Goal: Task Accomplishment & Management: Use online tool/utility

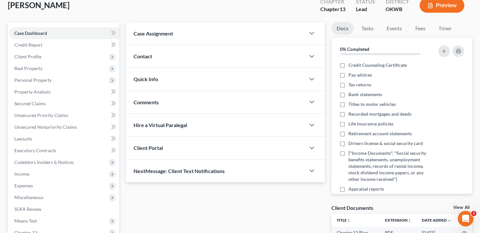
scroll to position [110, 0]
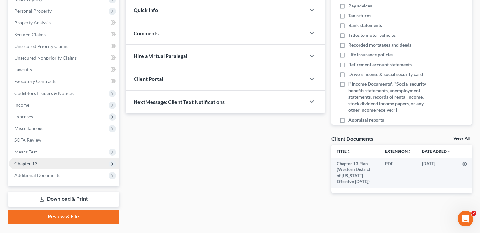
click at [75, 161] on span "Chapter 13" at bounding box center [64, 164] width 110 height 12
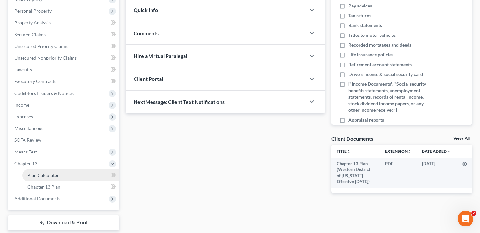
click at [77, 176] on link "Plan Calculator" at bounding box center [70, 176] width 97 height 12
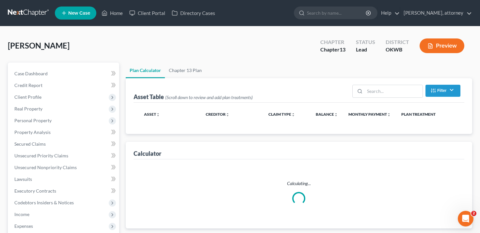
select select "59"
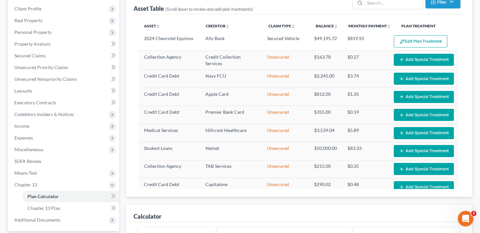
scroll to position [90, 0]
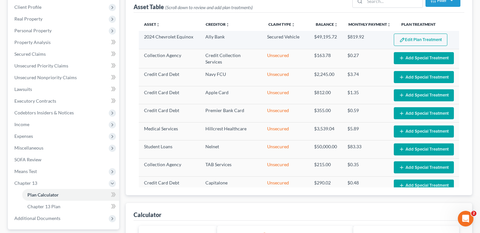
click at [420, 41] on button "Edit Plan Treatment" at bounding box center [421, 40] width 54 height 12
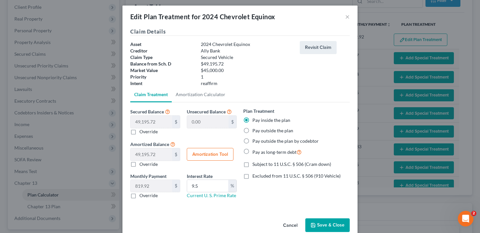
scroll to position [14, 0]
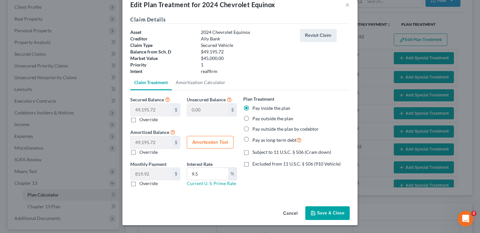
click at [293, 216] on button "Cancel" at bounding box center [290, 213] width 25 height 13
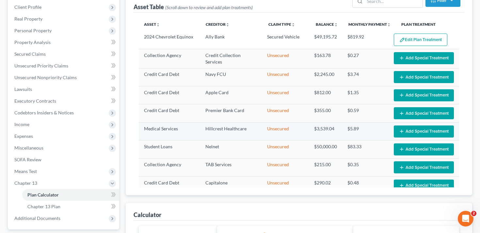
click at [416, 130] on button "Add Special Treatment" at bounding box center [424, 132] width 60 height 12
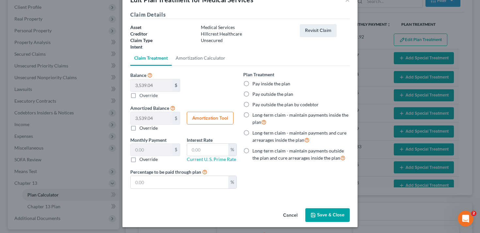
scroll to position [21, 0]
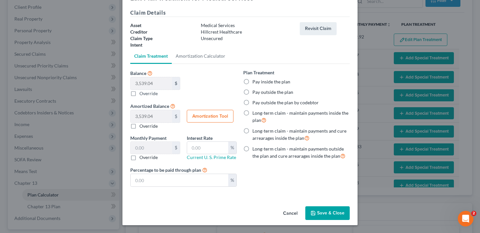
click at [295, 215] on button "Cancel" at bounding box center [290, 213] width 25 height 13
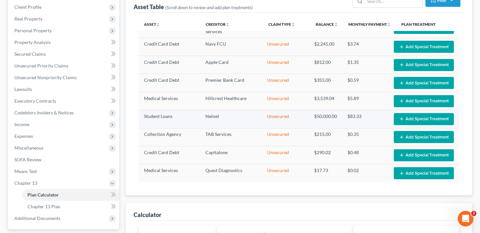
scroll to position [93, 0]
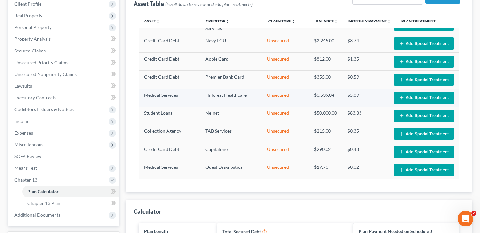
click at [416, 98] on button "Add Special Treatment" at bounding box center [424, 98] width 60 height 12
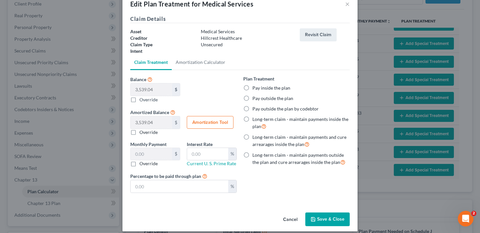
scroll to position [0, 0]
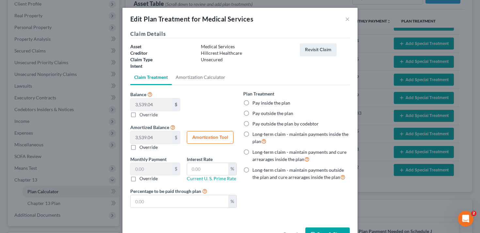
click at [345, 17] on div "Edit Plan Treatment for Medical Services ×" at bounding box center [239, 19] width 235 height 22
click at [347, 21] on button "×" at bounding box center [347, 19] width 5 height 8
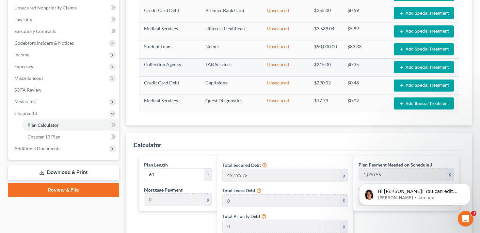
scroll to position [218, 0]
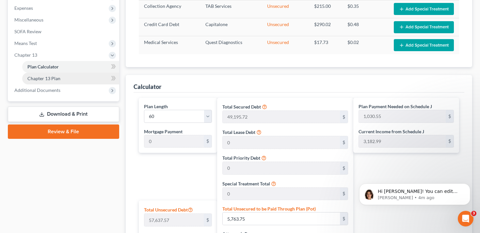
click at [84, 76] on link "Chapter 13 Plan" at bounding box center [70, 79] width 97 height 12
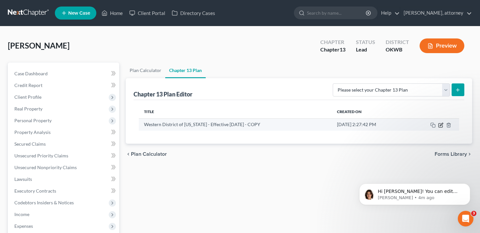
click at [441, 125] on icon "button" at bounding box center [441, 124] width 3 height 3
